Goal: Task Accomplishment & Management: Manage account settings

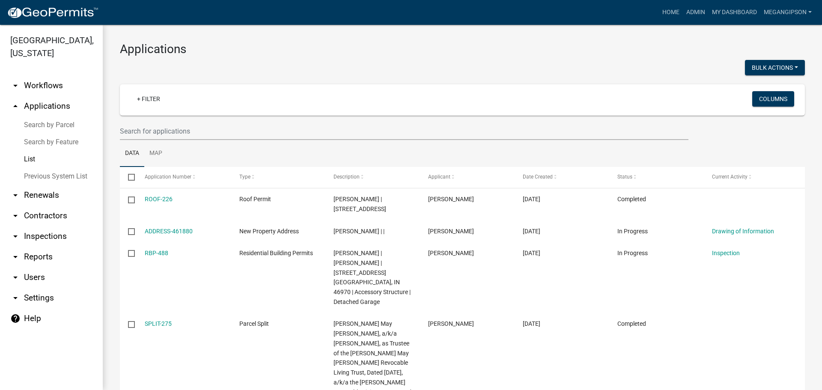
select select "3: 100"
click at [498, 56] on h3 "Applications" at bounding box center [462, 49] width 685 height 15
click at [214, 133] on input "text" at bounding box center [404, 131] width 568 height 18
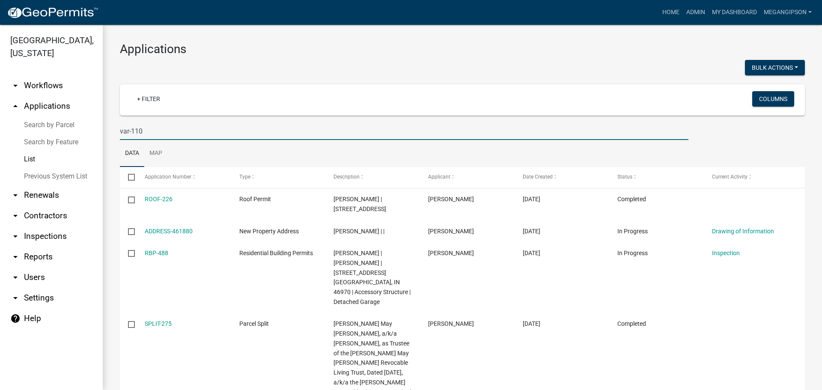
type input "var-110"
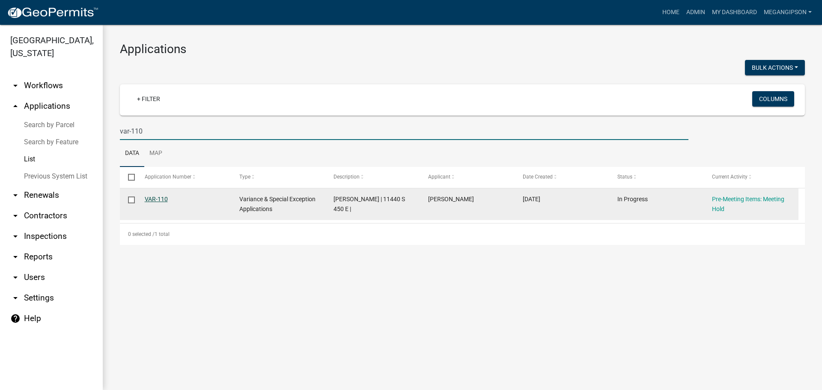
click at [168, 202] on link "VAR-110" at bounding box center [156, 199] width 23 height 7
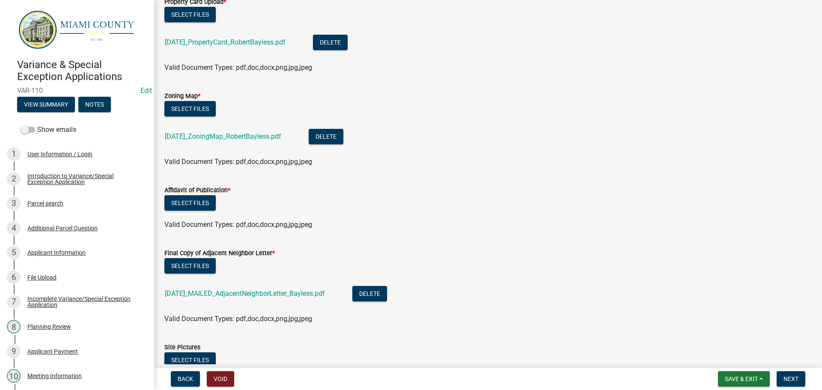
scroll to position [86, 0]
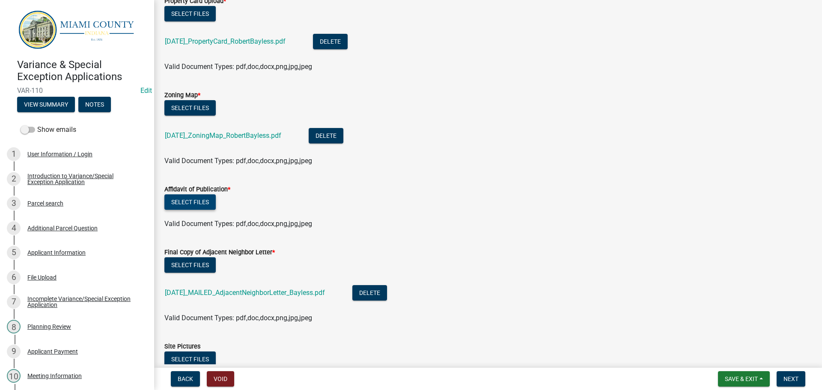
click at [196, 210] on button "Select files" at bounding box center [189, 201] width 51 height 15
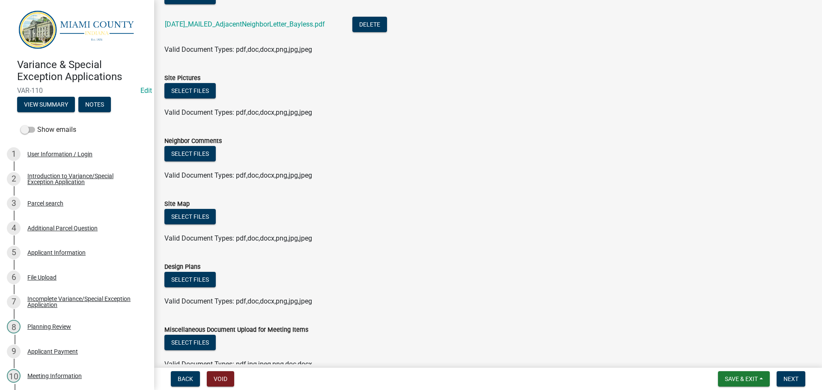
scroll to position [342, 0]
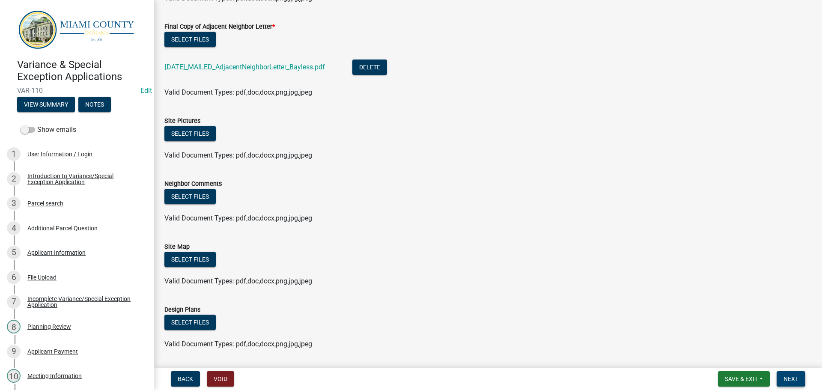
click at [783, 379] on span "Next" at bounding box center [790, 378] width 15 height 7
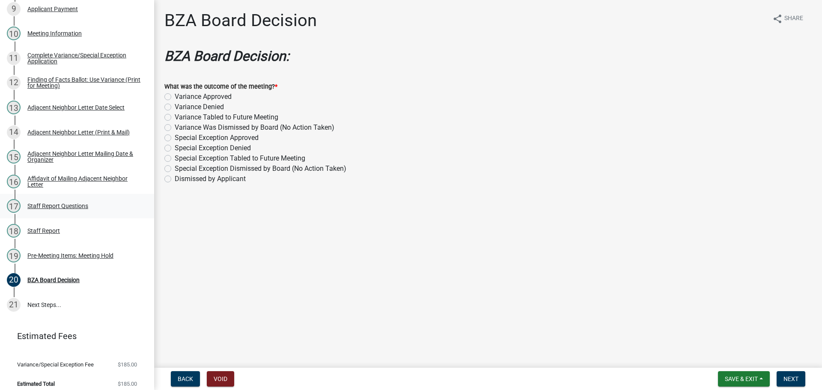
click at [94, 213] on div "17 Staff Report Questions" at bounding box center [73, 206] width 133 height 14
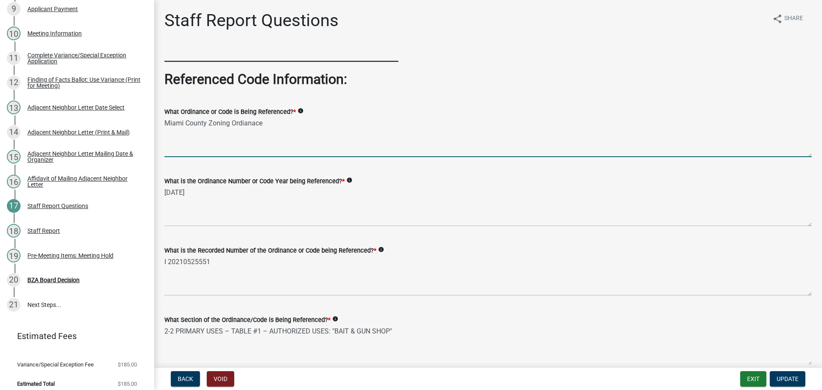
click at [266, 138] on textarea "Miami County Zoning Ordianace" at bounding box center [487, 137] width 647 height 40
type textarea "[GEOGRAPHIC_DATA] Zoning Ordinance"
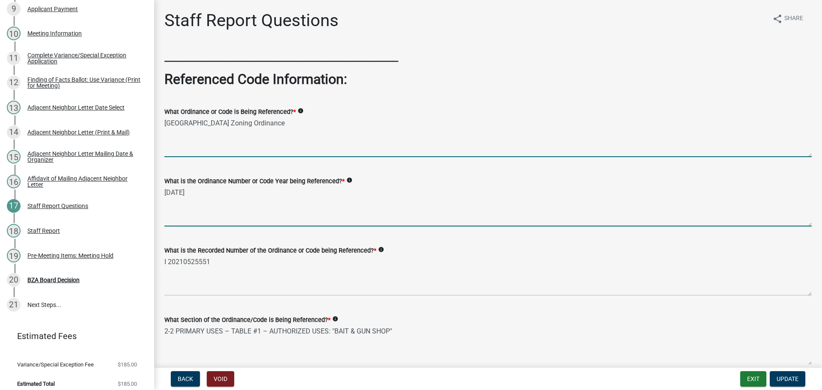
click at [250, 220] on textarea "[DATE]" at bounding box center [487, 206] width 647 height 40
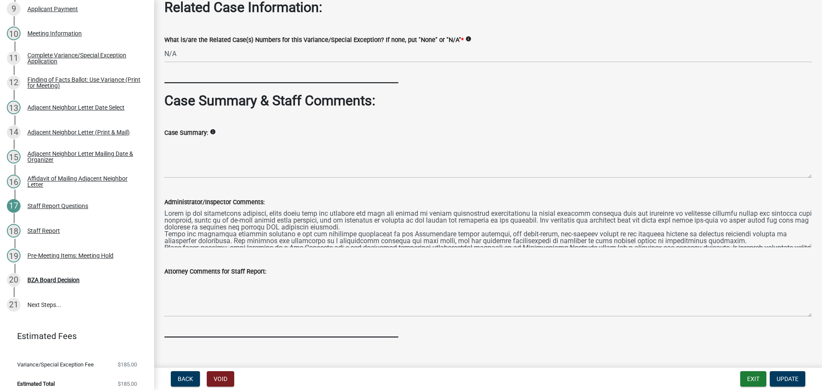
scroll to position [471, 0]
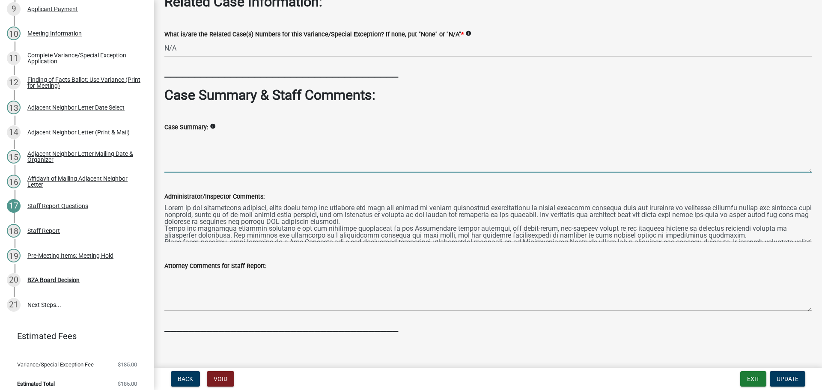
click at [211, 172] on textarea "Case Summary:" at bounding box center [487, 152] width 647 height 40
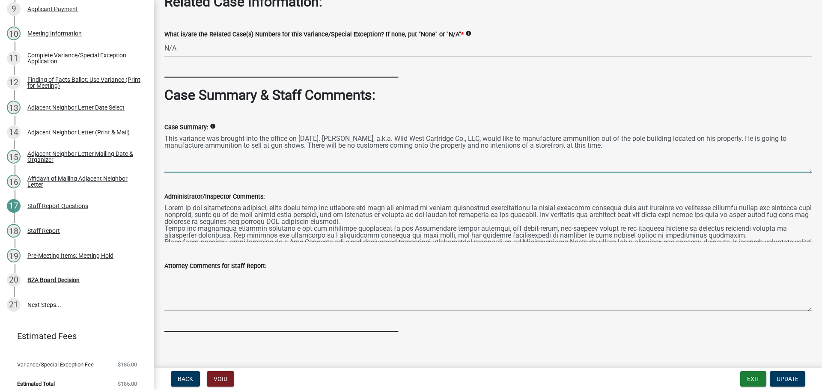
click at [589, 172] on textarea "This variance was brought into the office on [DATE]. [PERSON_NAME], a.k.a. Wild…" at bounding box center [487, 152] width 647 height 40
drag, startPoint x: 704, startPoint y: 222, endPoint x: 720, endPoint y: 219, distance: 16.5
click at [704, 172] on textarea "This variance was brought into the office on [DATE]. [PERSON_NAME], a.k.a. Wild…" at bounding box center [487, 152] width 647 height 40
click at [796, 172] on textarea "This variance was brought into the office on [DATE]. [PERSON_NAME], a.k.a. Wild…" at bounding box center [487, 152] width 647 height 40
click at [302, 172] on textarea "This variance was brought into the office on [DATE]. [PERSON_NAME], a.k.a. Wild…" at bounding box center [487, 152] width 647 height 40
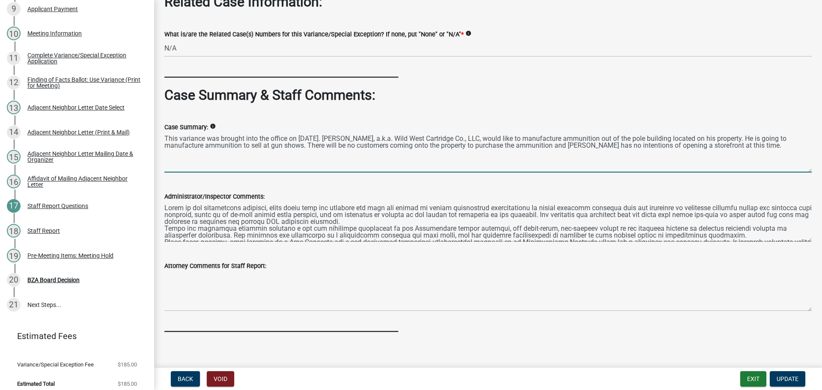
click at [403, 172] on textarea "This variance was brought into the office on [DATE]. [PERSON_NAME], a.k.a. Wild…" at bounding box center [487, 152] width 647 height 40
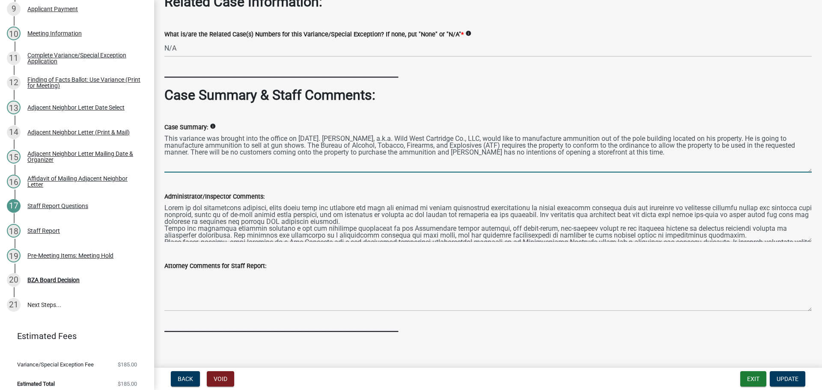
drag, startPoint x: 231, startPoint y: 236, endPoint x: 161, endPoint y: 211, distance: 74.4
click at [161, 172] on div "Case Summary: info This variance was brought into the office on [DATE]. [PERSON…" at bounding box center [488, 141] width 660 height 62
drag, startPoint x: 268, startPoint y: 239, endPoint x: 158, endPoint y: 216, distance: 111.9
paste textarea "On [DATE], the office received a variance request from [PERSON_NAME], operating…"
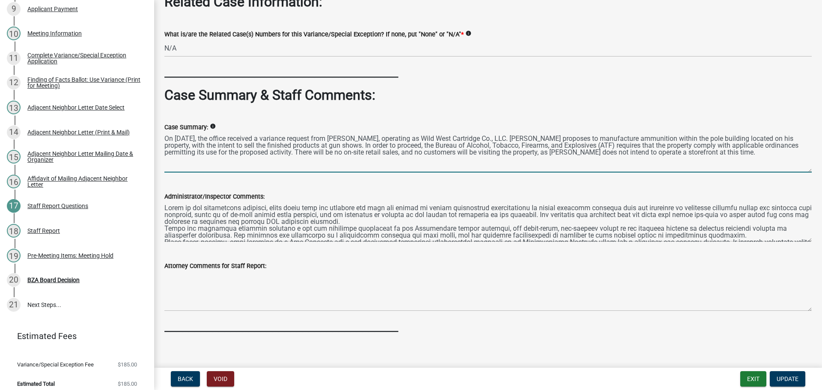
drag, startPoint x: 382, startPoint y: 230, endPoint x: 377, endPoint y: 244, distance: 15.3
click at [382, 172] on textarea "On [DATE], the office received a variance request from [PERSON_NAME], operating…" at bounding box center [487, 152] width 647 height 40
click at [377, 172] on textarea "On [DATE], the office received a variance request from [PERSON_NAME], operating…" at bounding box center [487, 152] width 647 height 40
type textarea "On [DATE], the office received a variance request from [PERSON_NAME], operating…"
click at [786, 375] on span "Update" at bounding box center [787, 378] width 22 height 7
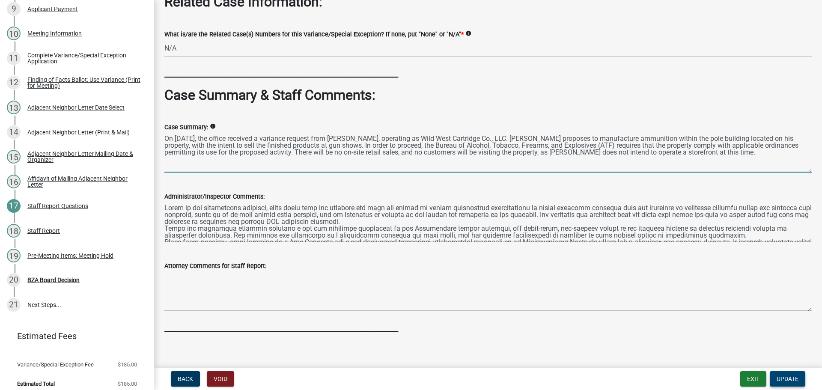
scroll to position [0, 0]
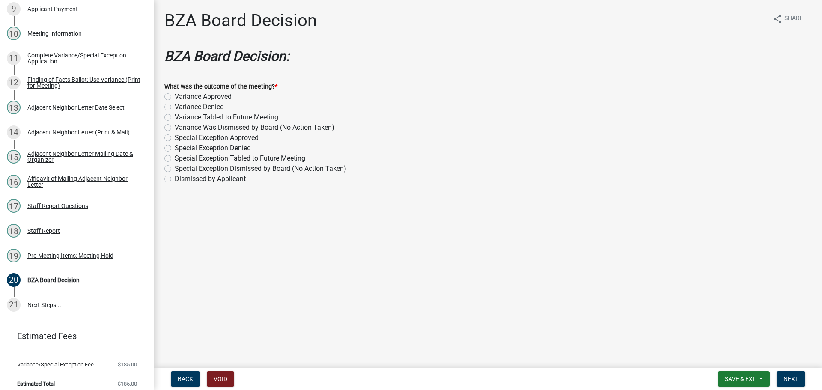
click at [474, 153] on div "Special Exception Denied" at bounding box center [487, 148] width 647 height 10
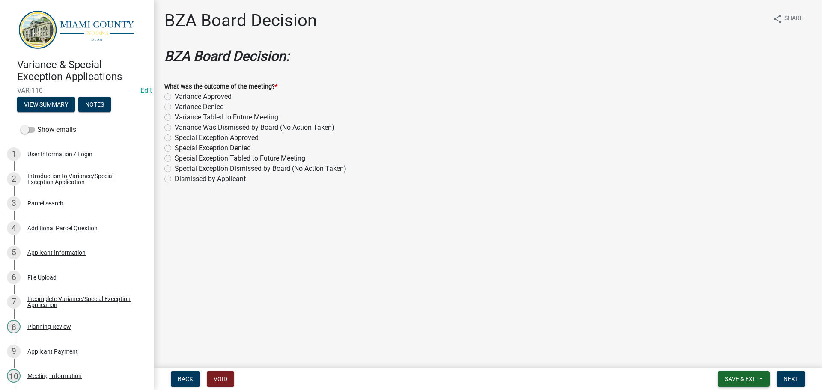
click at [756, 379] on button "Save & Exit" at bounding box center [744, 378] width 52 height 15
click at [701, 356] on button "Save & Exit" at bounding box center [735, 354] width 68 height 21
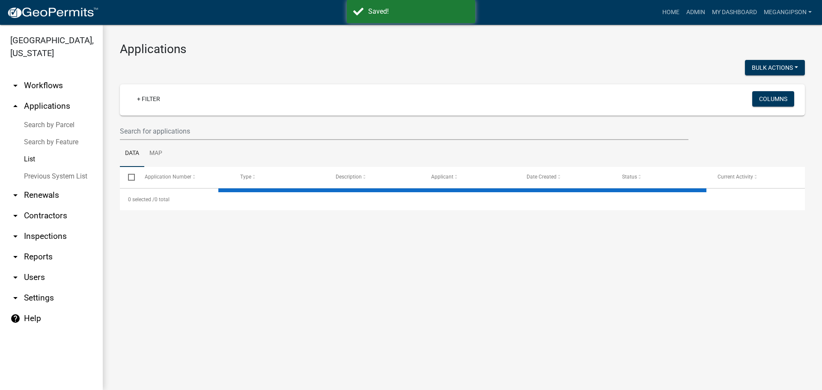
select select "3: 100"
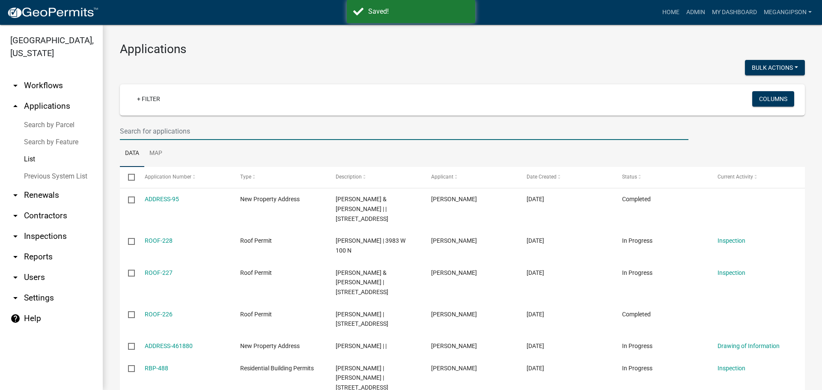
click at [172, 140] on input "text" at bounding box center [404, 131] width 568 height 18
type input "[PERSON_NAME]"
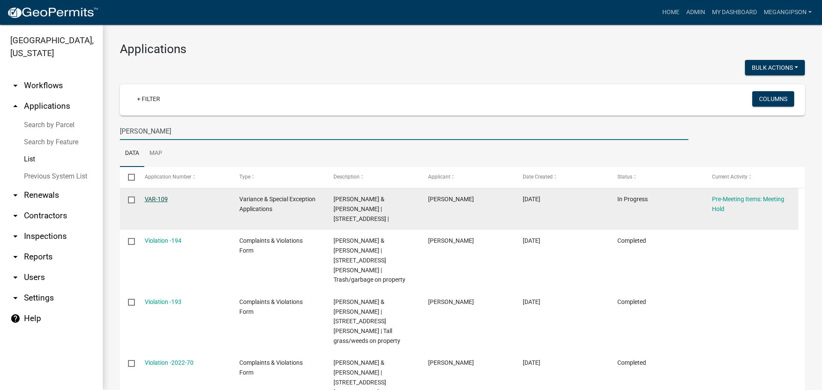
click at [162, 202] on link "VAR-109" at bounding box center [156, 199] width 23 height 7
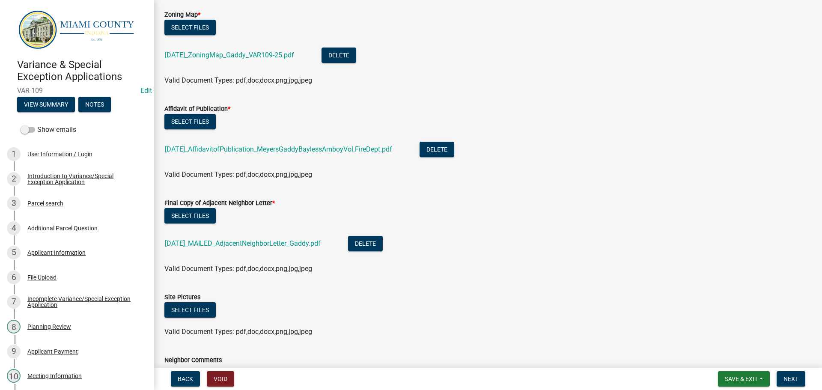
scroll to position [214, 0]
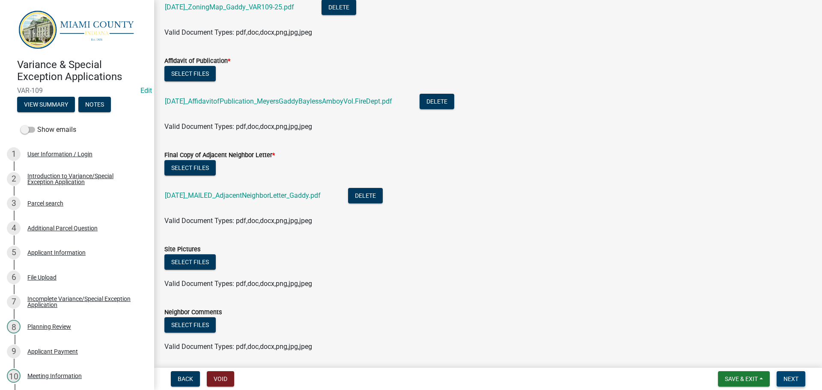
click at [789, 380] on span "Next" at bounding box center [790, 378] width 15 height 7
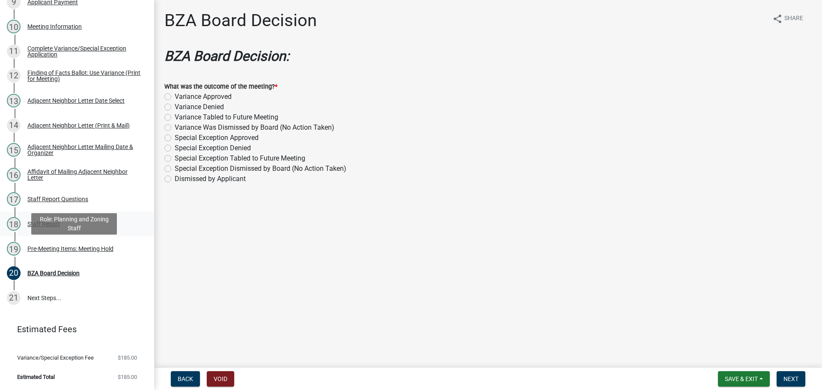
scroll to position [353, 0]
click at [79, 82] on div "Finding of Facts Ballot: Use Variance (Print for Meeting)" at bounding box center [83, 76] width 113 height 12
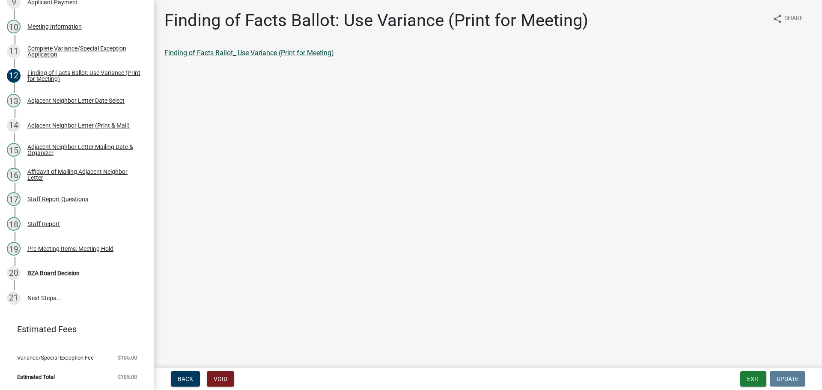
click at [264, 57] on link "Finding of Facts Ballot_ Use Variance (Print for Meeting)" at bounding box center [248, 53] width 169 height 8
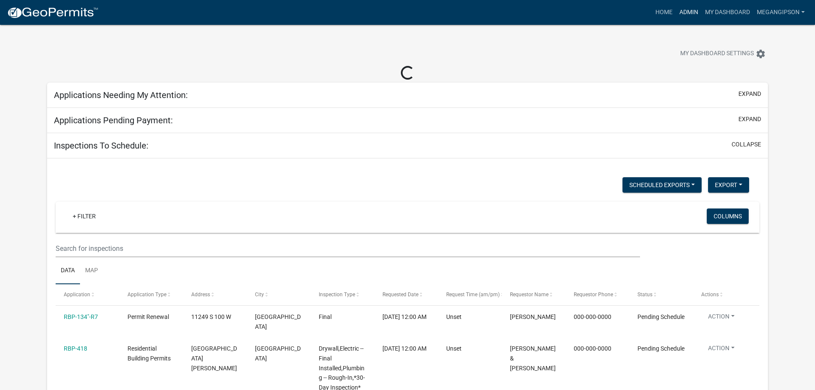
click at [676, 16] on link "Admin" at bounding box center [689, 12] width 26 height 16
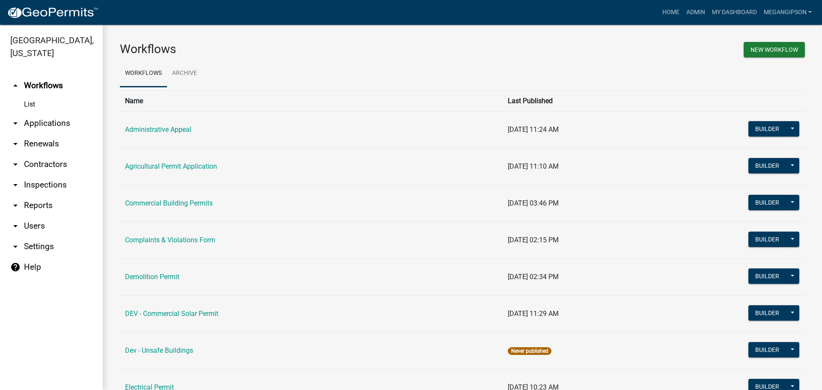
click at [38, 132] on link "arrow_drop_down Applications" at bounding box center [51, 123] width 103 height 21
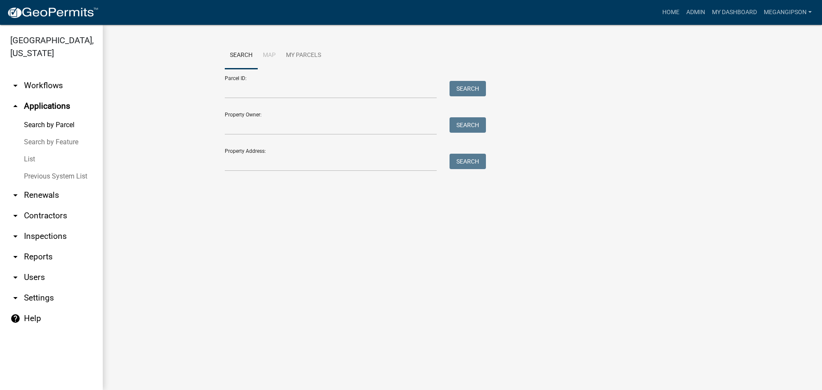
click at [32, 168] on link "List" at bounding box center [51, 159] width 103 height 17
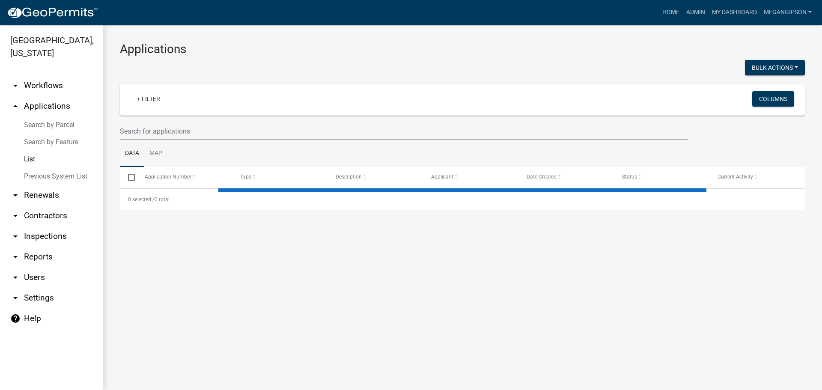
select select "3: 100"
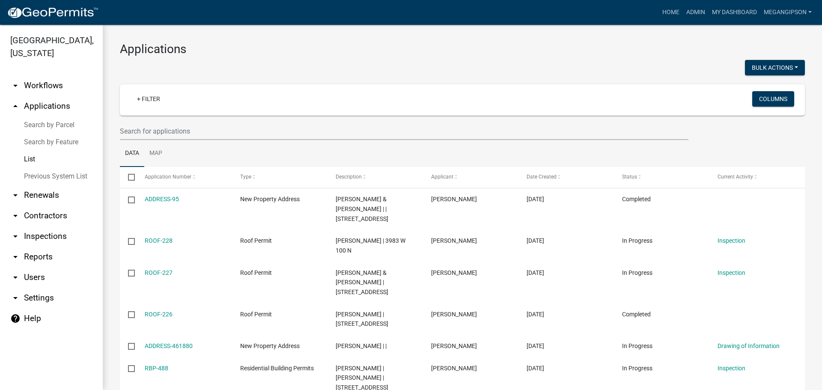
click at [60, 90] on link "arrow_drop_down Workflows" at bounding box center [51, 85] width 103 height 21
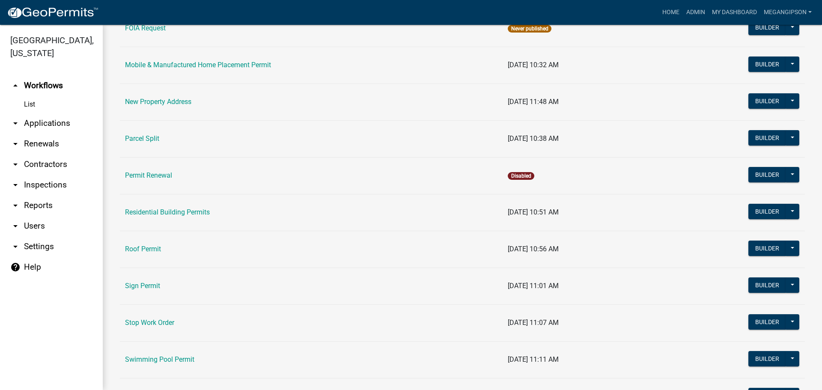
scroll to position [471, 0]
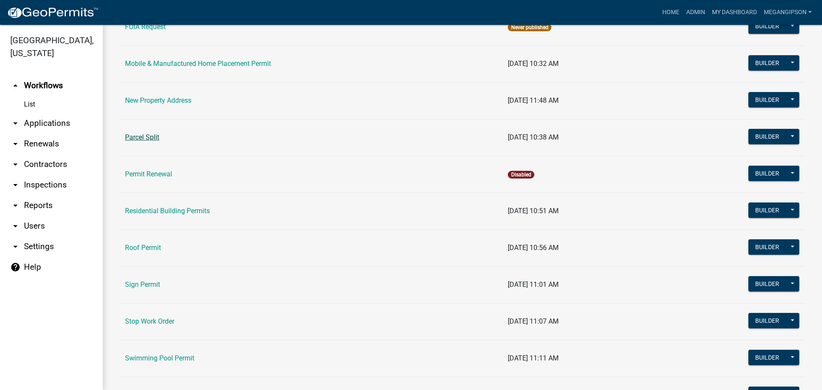
click at [147, 141] on link "Parcel Split" at bounding box center [142, 137] width 34 height 8
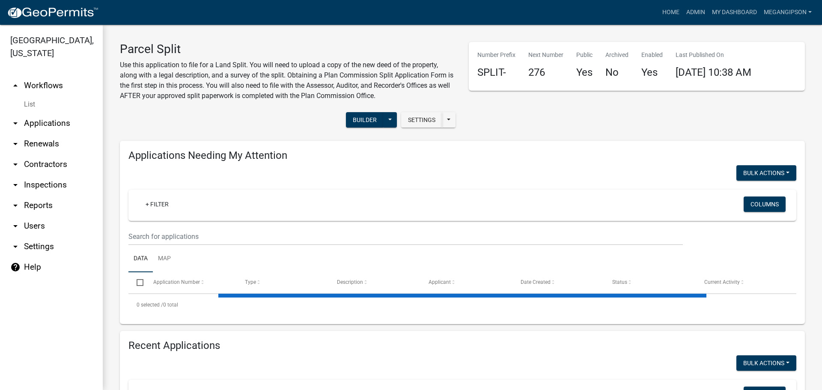
select select "3: 100"
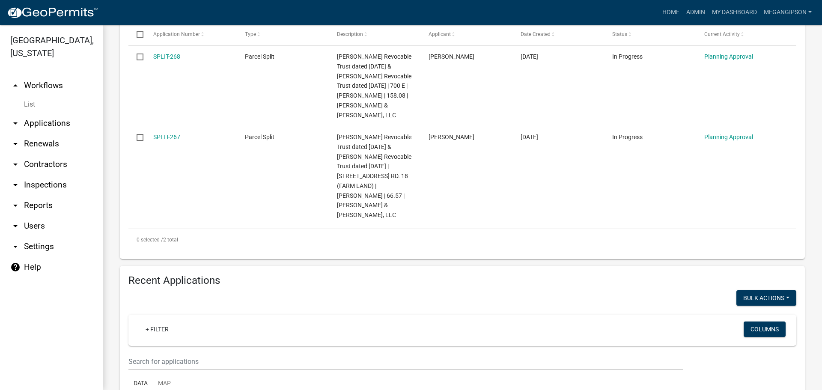
scroll to position [428, 0]
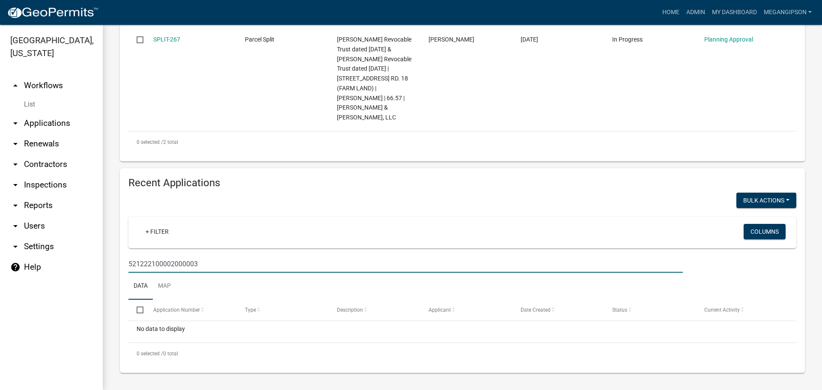
scroll to position [387, 0]
drag, startPoint x: 139, startPoint y: 258, endPoint x: 145, endPoint y: 256, distance: 6.4
click at [139, 258] on input "521222100002000003" at bounding box center [405, 264] width 554 height 18
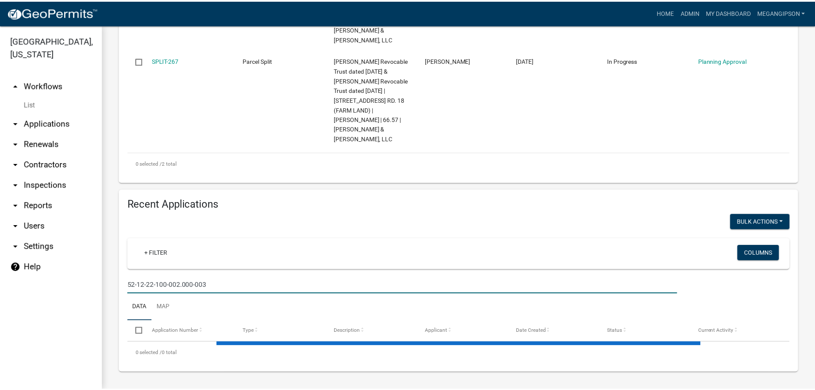
scroll to position [428, 0]
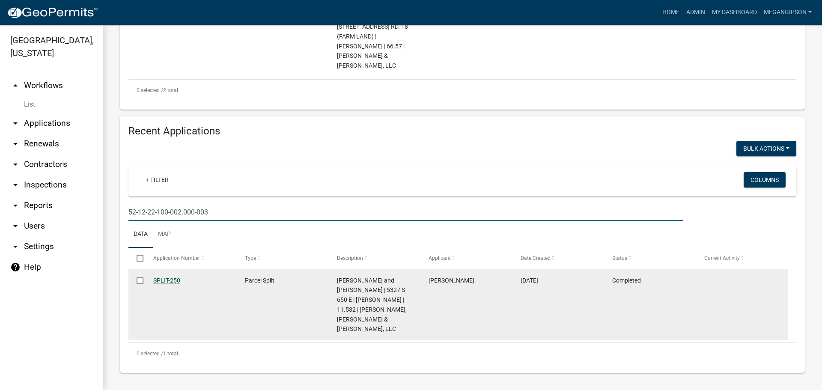
type input "52-12-22-100-002.000-003"
click at [166, 284] on link "SPLIT-250" at bounding box center [166, 280] width 27 height 7
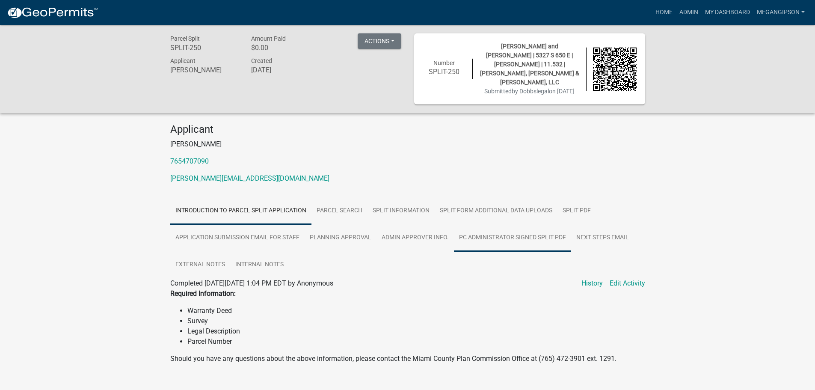
click at [454, 252] on link "PC Administrator Signed Split PDF" at bounding box center [512, 237] width 117 height 27
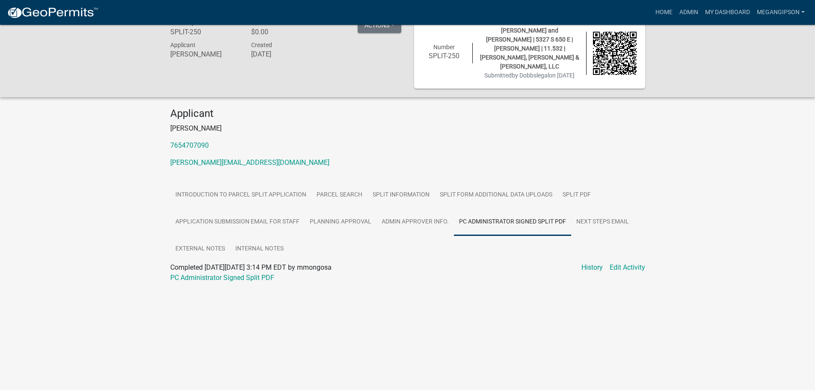
scroll to position [25, 0]
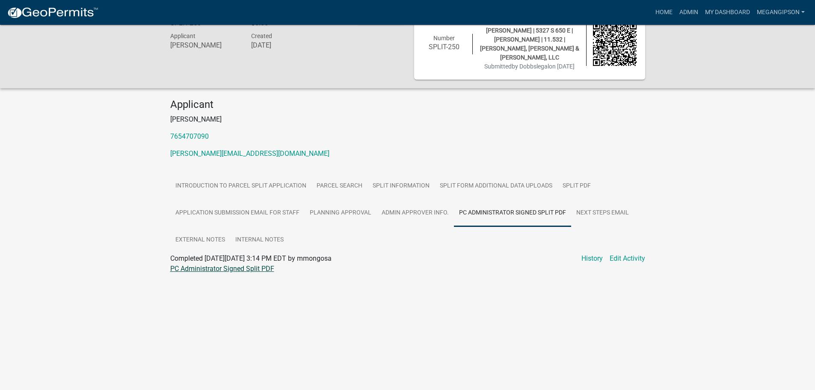
click at [232, 273] on link "PC Administrator Signed Split PDF" at bounding box center [222, 268] width 104 height 8
